Goal: Transaction & Acquisition: Purchase product/service

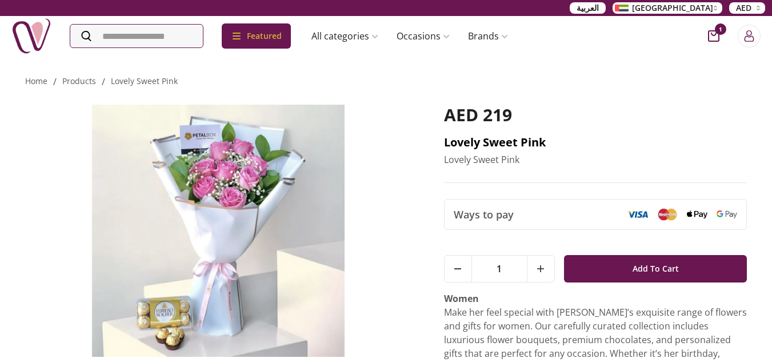
click at [520, 144] on h2 "Lovely Sweet Pink" at bounding box center [595, 142] width 303 height 16
copy h2 "Lovely Sweet Pink"
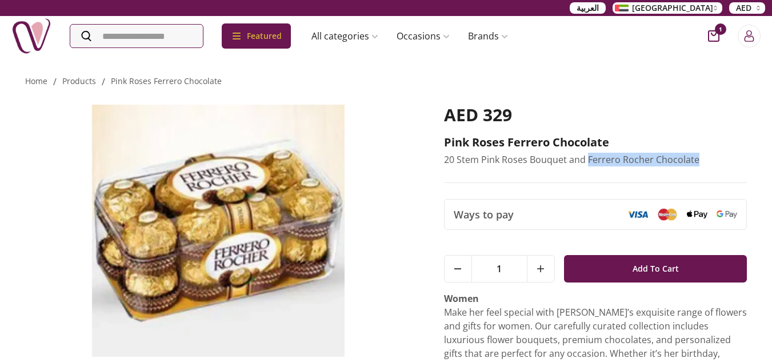
drag, startPoint x: 587, startPoint y: 158, endPoint x: 713, endPoint y: 159, distance: 126.3
click at [713, 159] on p "20 Stem Pink Roses Bouquet and Ferrero Rocher Chocolate" at bounding box center [595, 160] width 303 height 14
copy p "Ferrero Rocher Chocolate"
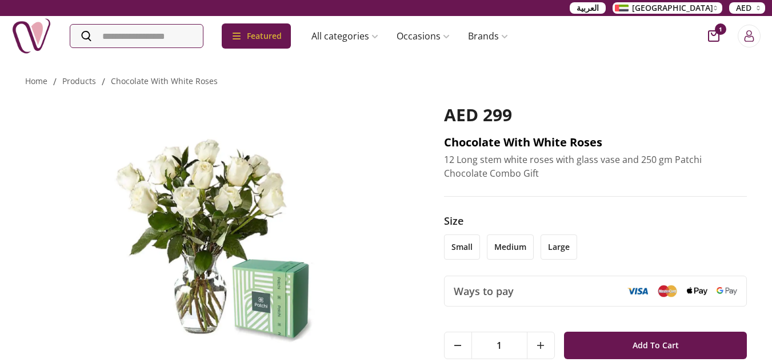
click at [475, 137] on h2 "Chocolate with White Roses" at bounding box center [595, 142] width 303 height 16
copy h2 "Chocolate with White Roses"
click at [494, 163] on p "12 Long stem white roses with glass vase and 250 gm Patchi Chocolate Combo Gift" at bounding box center [595, 166] width 303 height 27
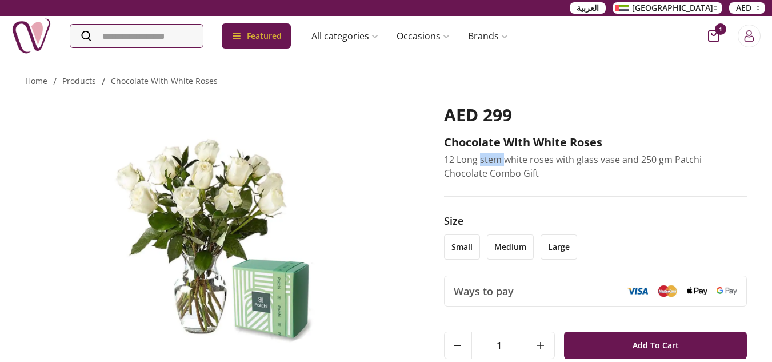
click at [494, 163] on p "12 Long stem white roses with glass vase and 250 gm Patchi Chocolate Combo Gift" at bounding box center [595, 166] width 303 height 27
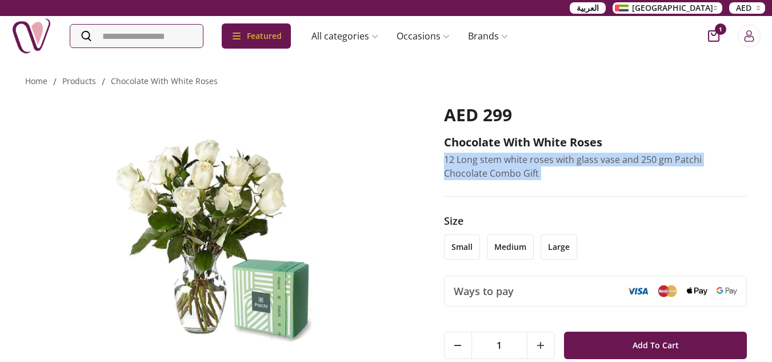
click at [494, 163] on p "12 Long stem white roses with glass vase and 250 gm Patchi Chocolate Combo Gift" at bounding box center [595, 166] width 303 height 27
copy p "12 Long stem white roses with glass vase and 250 gm Patchi Chocolate Combo Gift"
click at [503, 160] on p "12 Long stem white roses with glass vase and 250 gm Patchi Chocolate Combo Gift" at bounding box center [595, 166] width 303 height 27
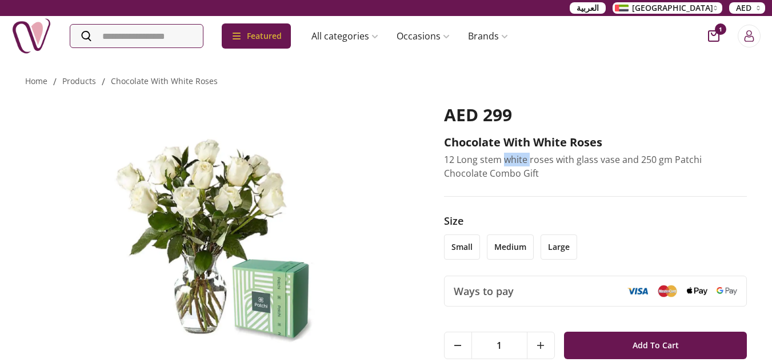
click at [503, 160] on p "12 Long stem white roses with glass vase and 250 gm Patchi Chocolate Combo Gift" at bounding box center [595, 166] width 303 height 27
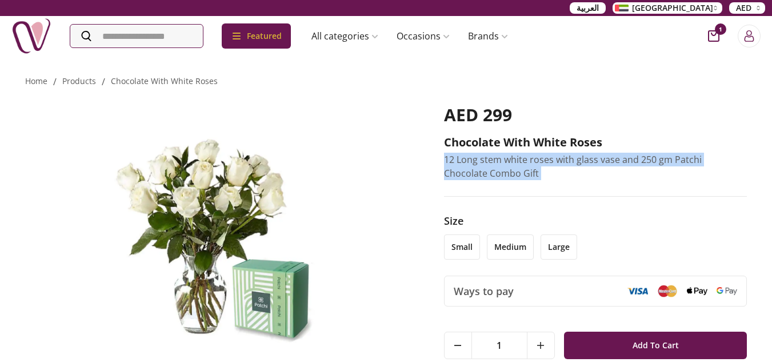
click at [504, 160] on p "12 Long stem white roses with glass vase and 250 gm Patchi Chocolate Combo Gift" at bounding box center [595, 166] width 303 height 27
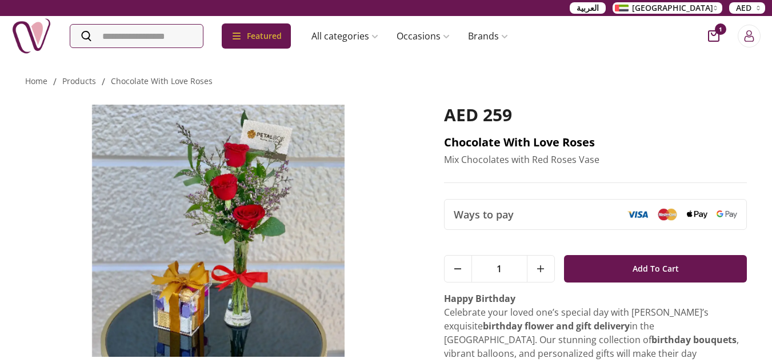
click at [502, 147] on h2 "Chocolate with Love Roses" at bounding box center [595, 142] width 303 height 16
copy h2 "Chocolate with Love Roses"
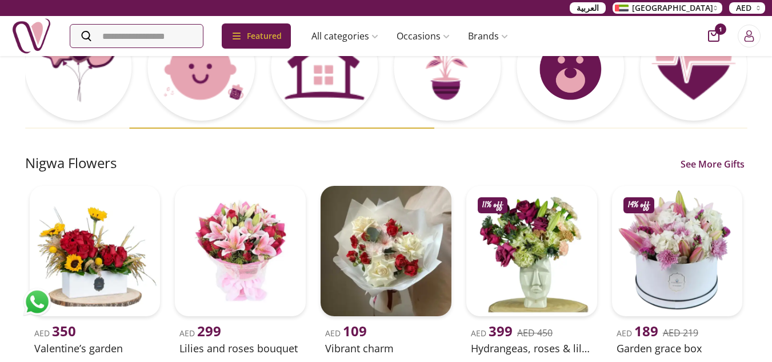
scroll to position [229, 0]
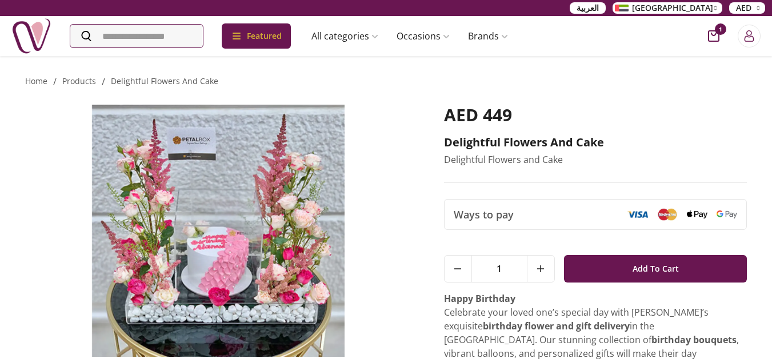
scroll to position [57, 0]
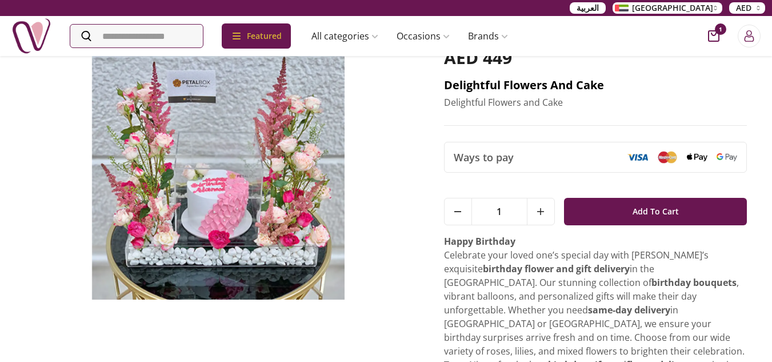
click at [464, 81] on h2 "Delightful Flowers and Cake" at bounding box center [595, 85] width 303 height 16
copy h2 "Delightful Flowers and Cake"
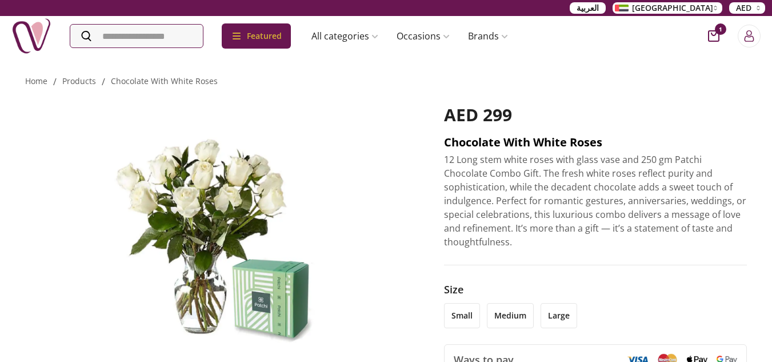
click at [484, 145] on h2 "Chocolate with White Roses" at bounding box center [595, 142] width 303 height 16
copy h2 "Chocolate with White Roses"
click at [512, 189] on p "12 Long stem white roses with glass vase and 250 gm Patchi Chocolate Combo Gift…" at bounding box center [595, 201] width 303 height 96
